Goal: Task Accomplishment & Management: Use online tool/utility

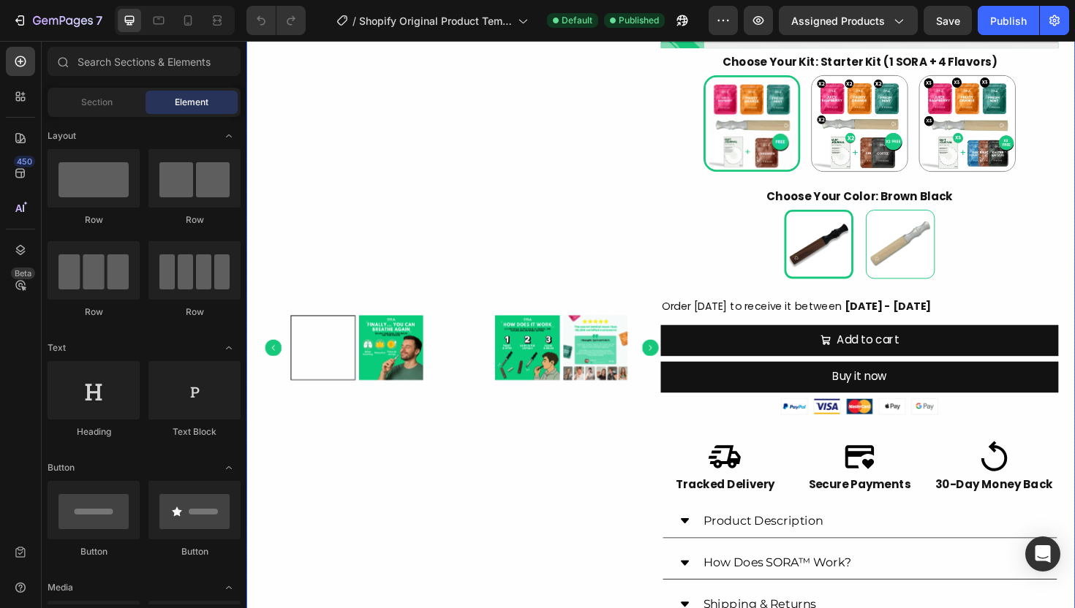
scroll to position [561, 0]
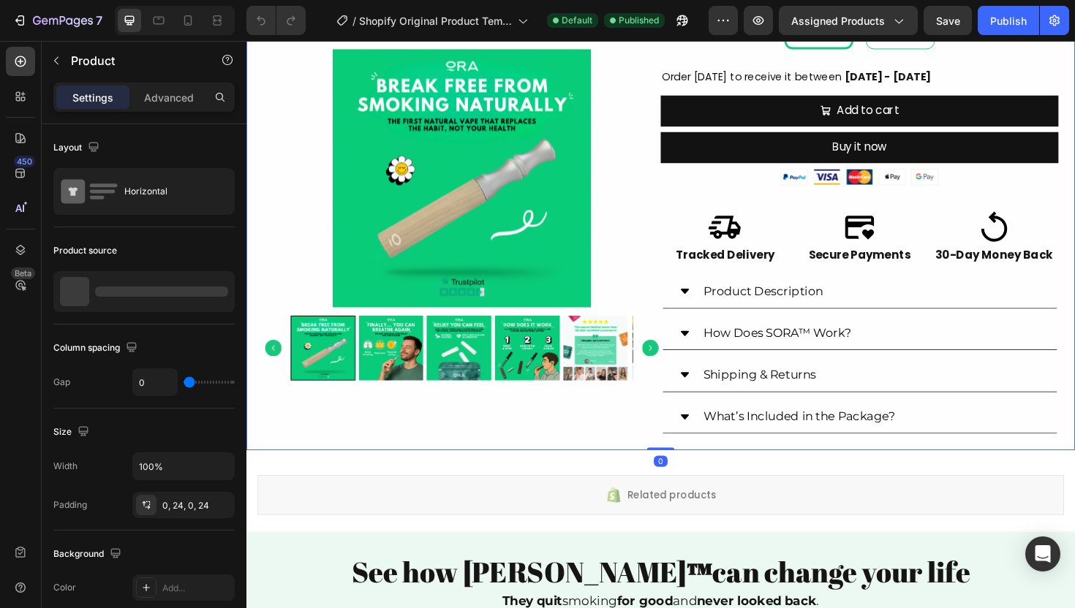
click at [629, 440] on div "Product Images" at bounding box center [474, 30] width 421 height 887
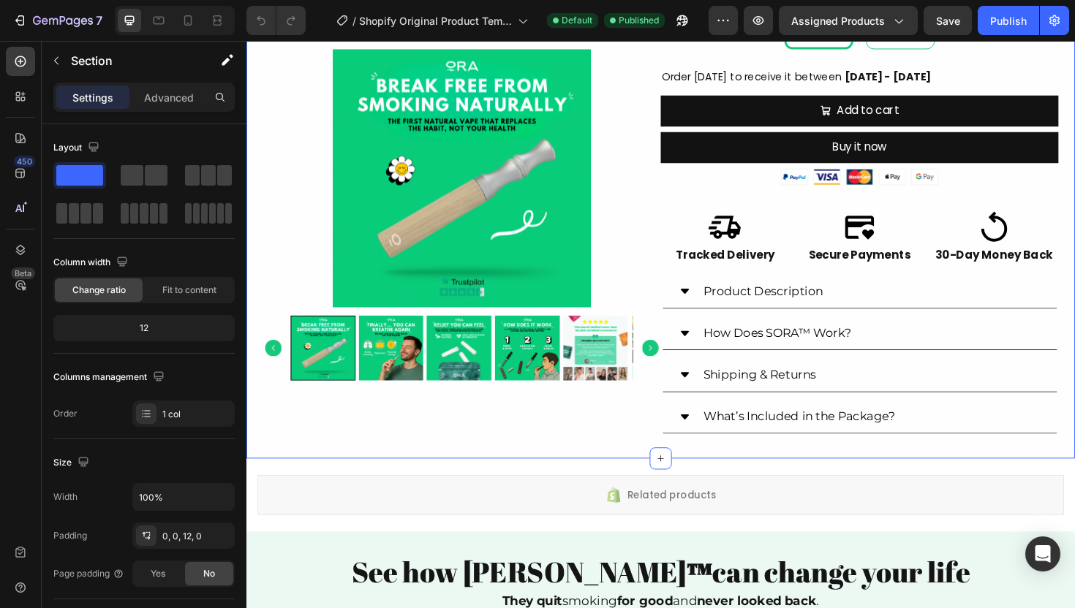
click at [613, 469] on div "Product Images Icon Icon Icon Icon Icon Icon List 4,8/5 Based on 1,416 Reviews …" at bounding box center [684, 35] width 877 height 896
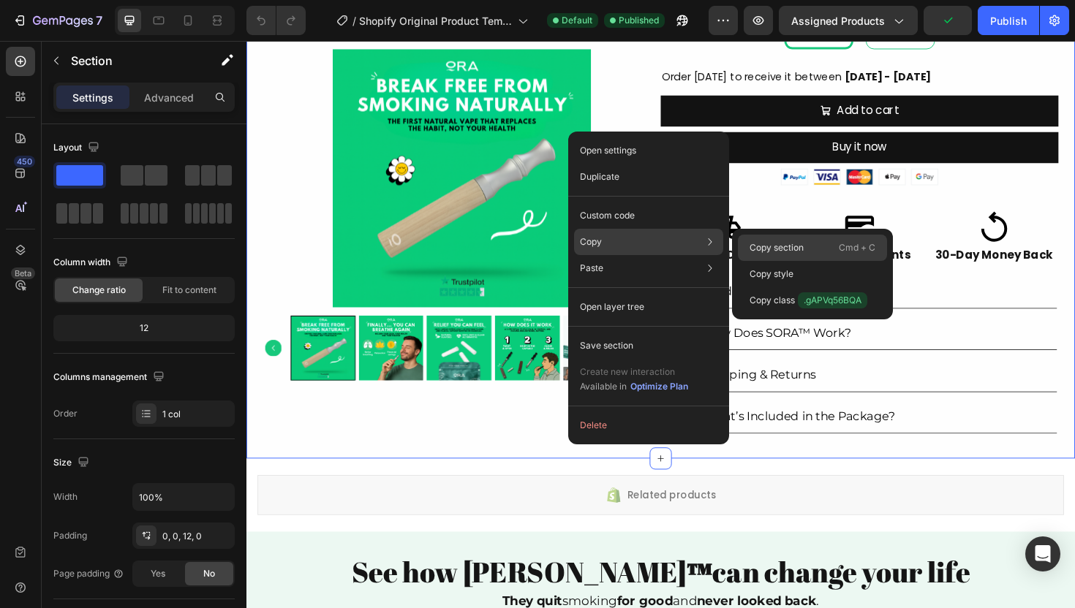
drag, startPoint x: 795, startPoint y: 245, endPoint x: 425, endPoint y: 214, distance: 371.2
click at [795, 245] on p "Copy section" at bounding box center [776, 247] width 54 height 13
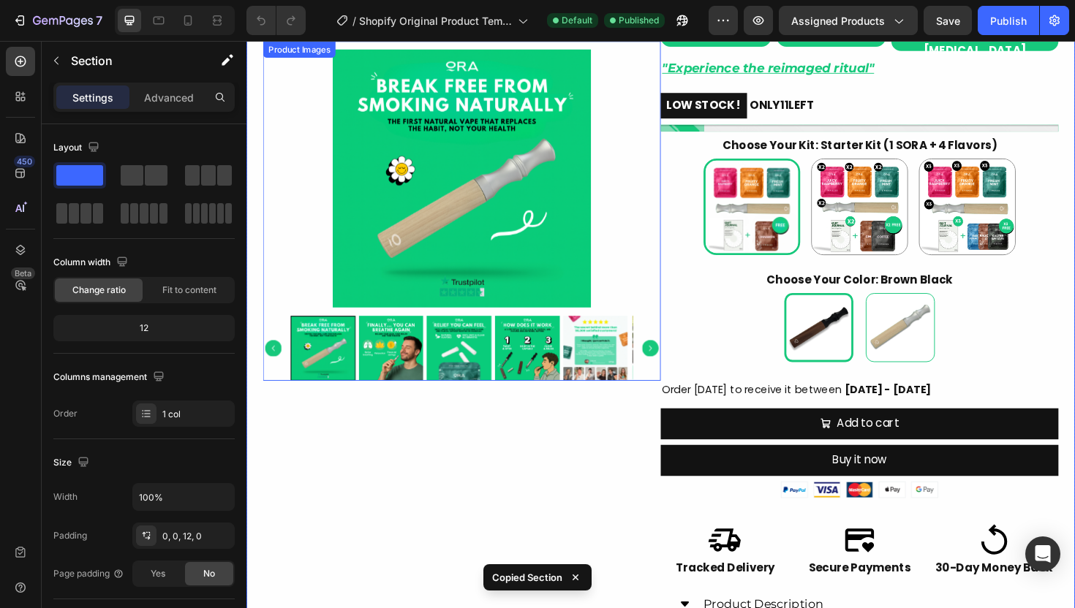
scroll to position [0, 0]
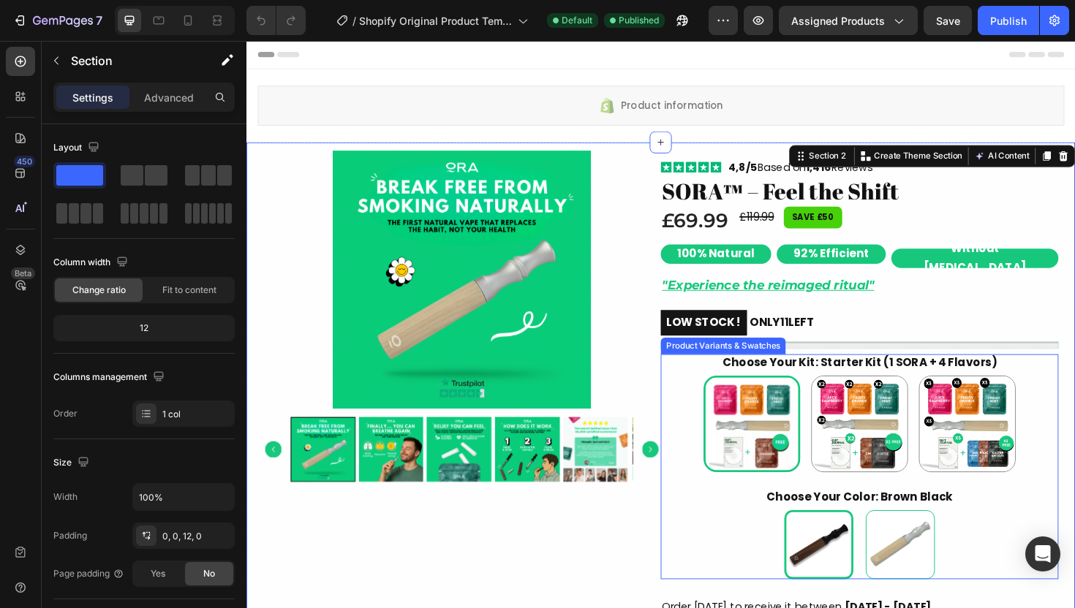
click at [732, 476] on img at bounding box center [781, 447] width 98 height 98
click at [781, 395] on input "Starter Kit (1 SORA + 4 Flavors) Starter Kit (1 SORA + 4 Flavors)" at bounding box center [781, 395] width 1 height 1
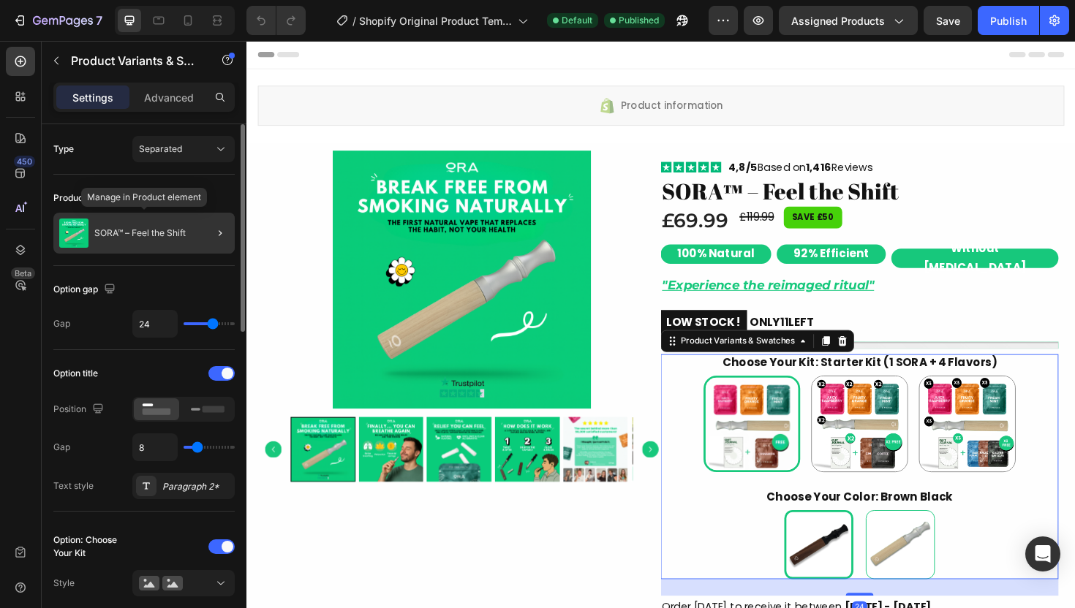
click at [161, 222] on div "SORA™ – Feel the Shift" at bounding box center [143, 233] width 181 height 41
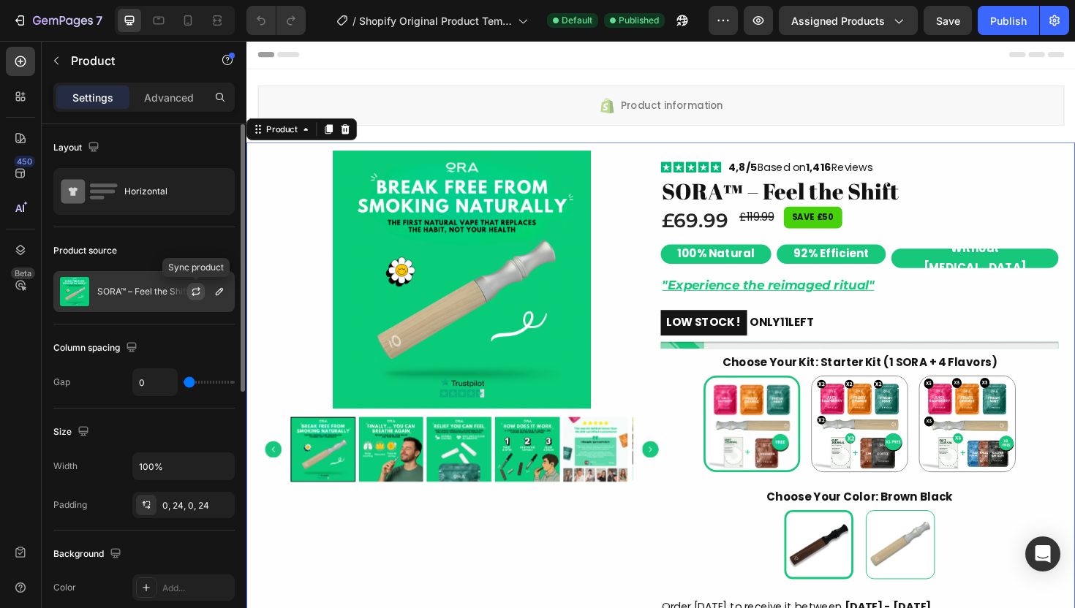
drag, startPoint x: 197, startPoint y: 295, endPoint x: 367, endPoint y: 385, distance: 192.0
click at [197, 295] on icon "button" at bounding box center [196, 292] width 12 height 12
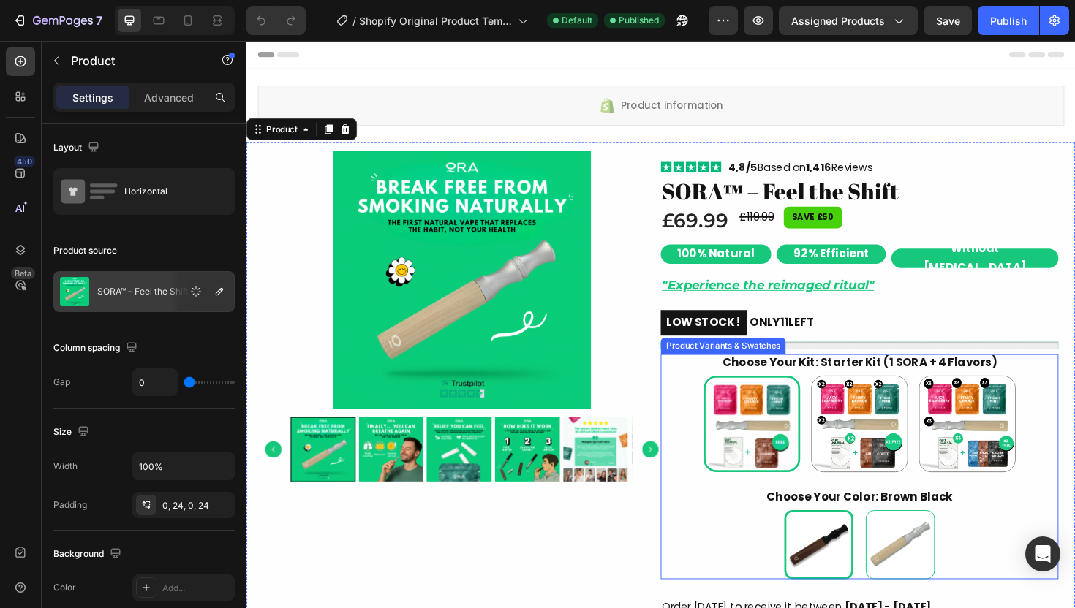
click at [721, 540] on div "Brown Black Brown Black Silver Wood Silver Wood" at bounding box center [895, 574] width 421 height 73
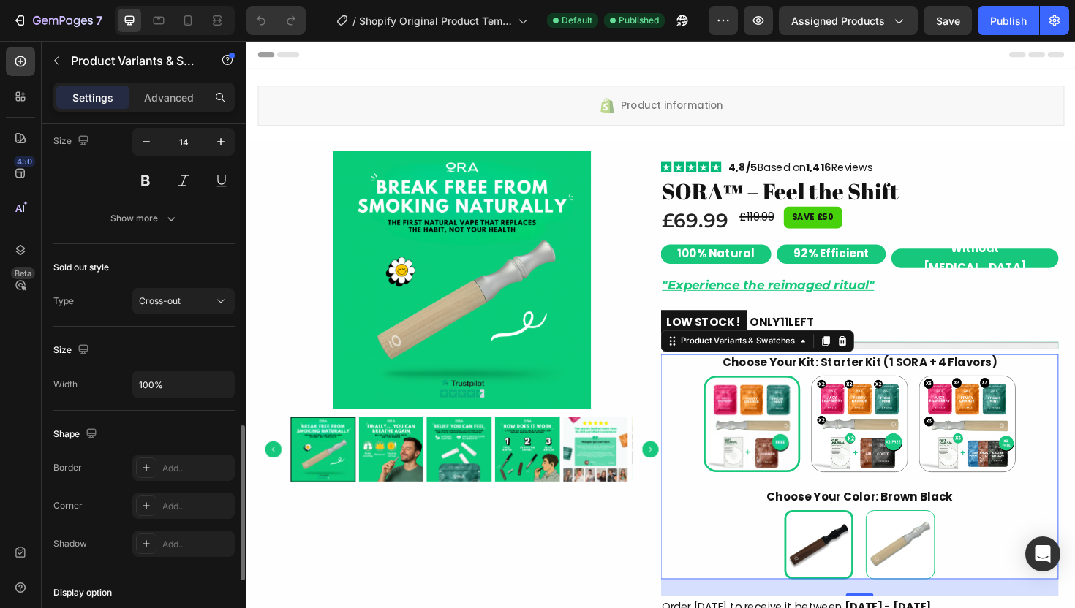
scroll to position [1251, 0]
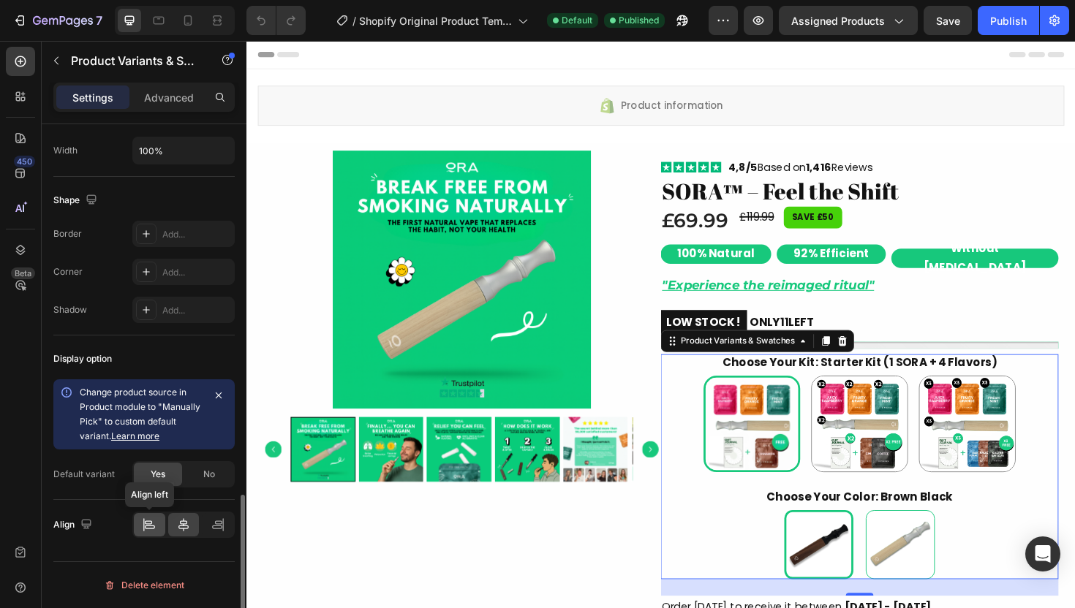
click at [153, 523] on icon at bounding box center [149, 525] width 15 height 15
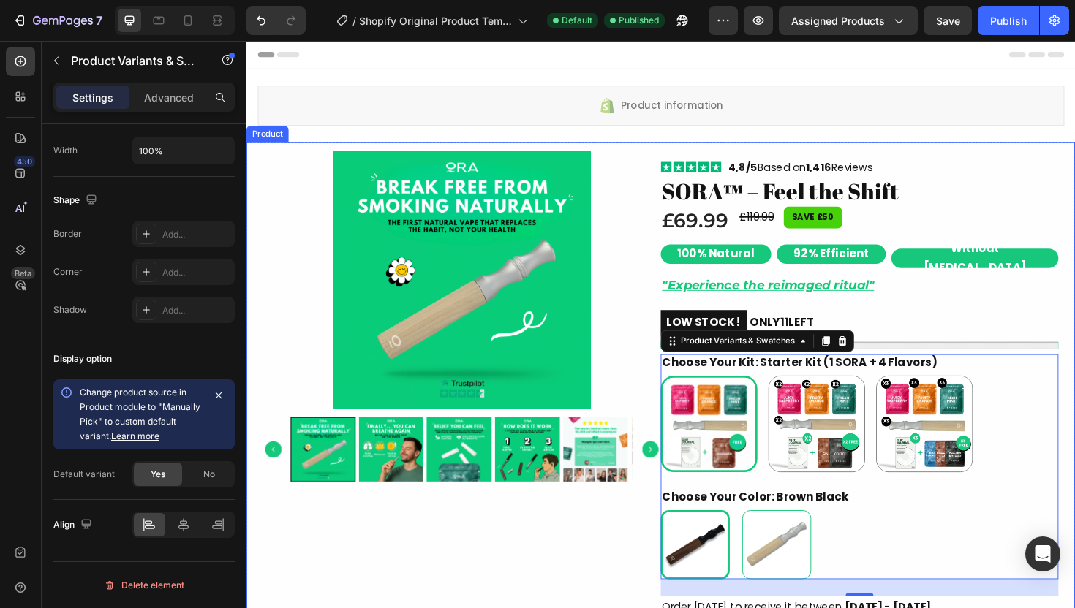
click at [620, 583] on div "Product Images" at bounding box center [474, 591] width 421 height 887
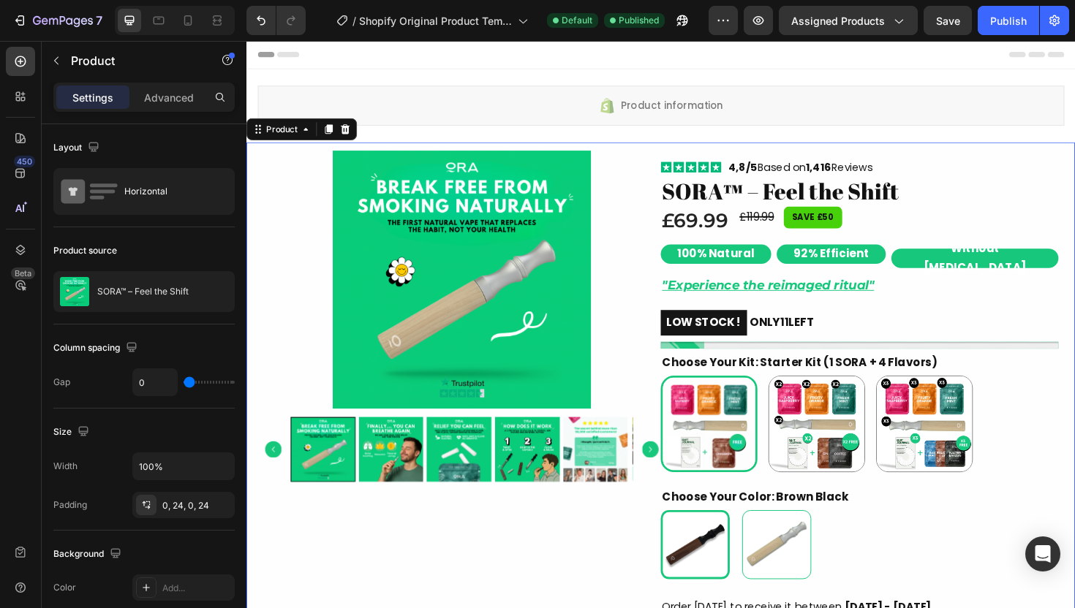
click at [655, 561] on div "Product Images" at bounding box center [474, 591] width 421 height 887
